Goal: Information Seeking & Learning: Learn about a topic

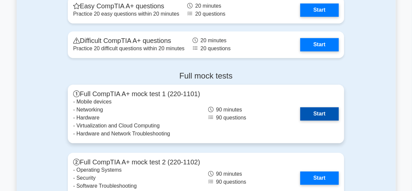
scroll to position [1375, 0]
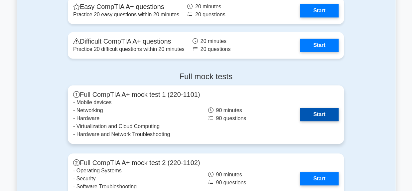
click at [316, 121] on link "Start" at bounding box center [319, 114] width 39 height 13
click at [323, 115] on link "Start" at bounding box center [319, 114] width 39 height 13
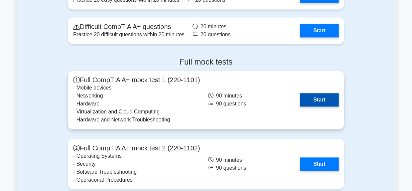
scroll to position [1393, 0]
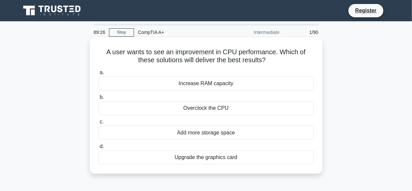
click at [203, 81] on div "Increase RAM capacity" at bounding box center [206, 84] width 216 height 14
click at [98, 75] on input "a. Increase RAM capacity" at bounding box center [98, 73] width 0 height 4
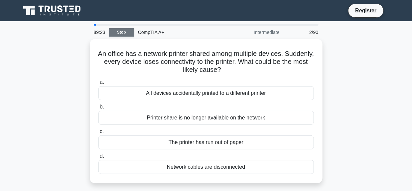
click at [121, 34] on link "Stop" at bounding box center [121, 32] width 25 height 8
